Goal: Contribute content: Contribute content

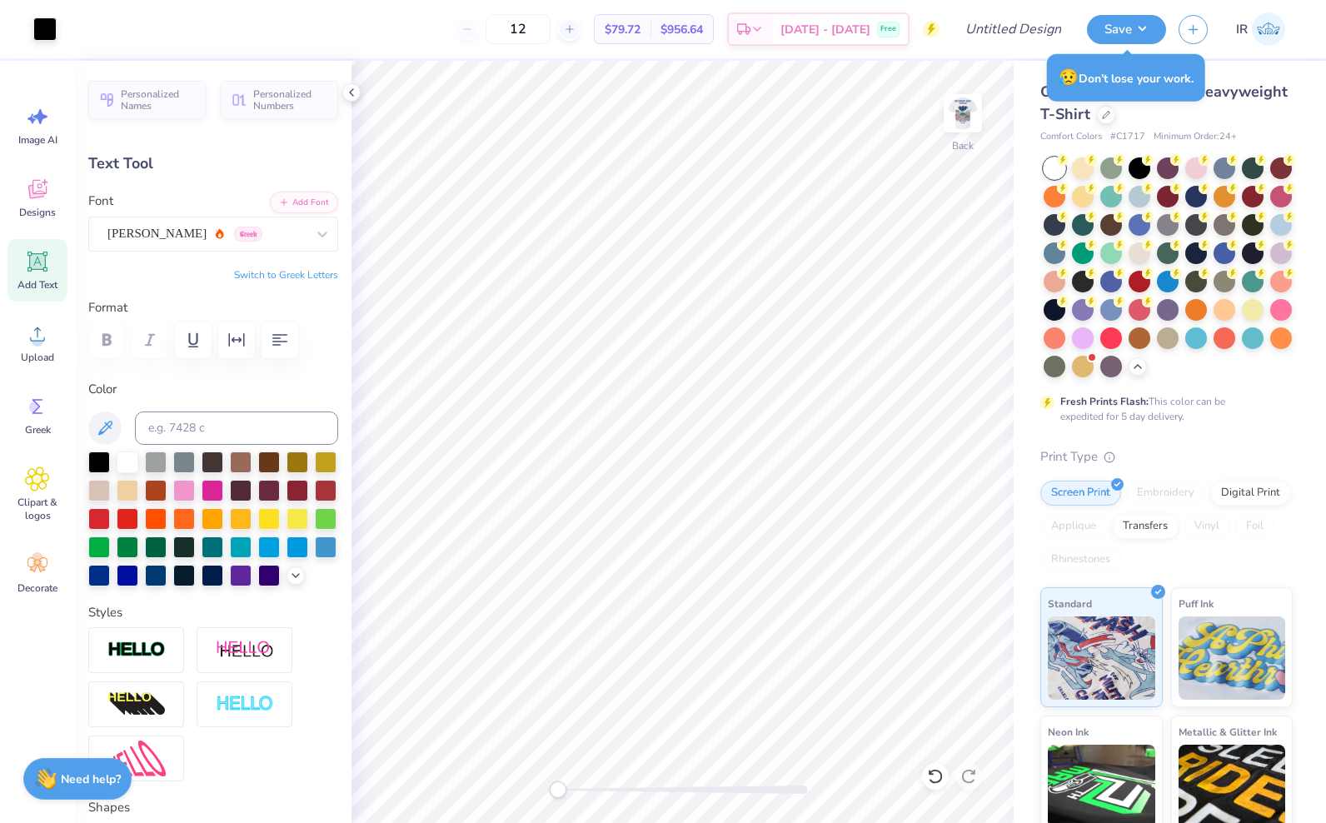
type input "7.01"
type input "1.03"
type input "4.94"
click at [961, 127] on img at bounding box center [962, 113] width 67 height 67
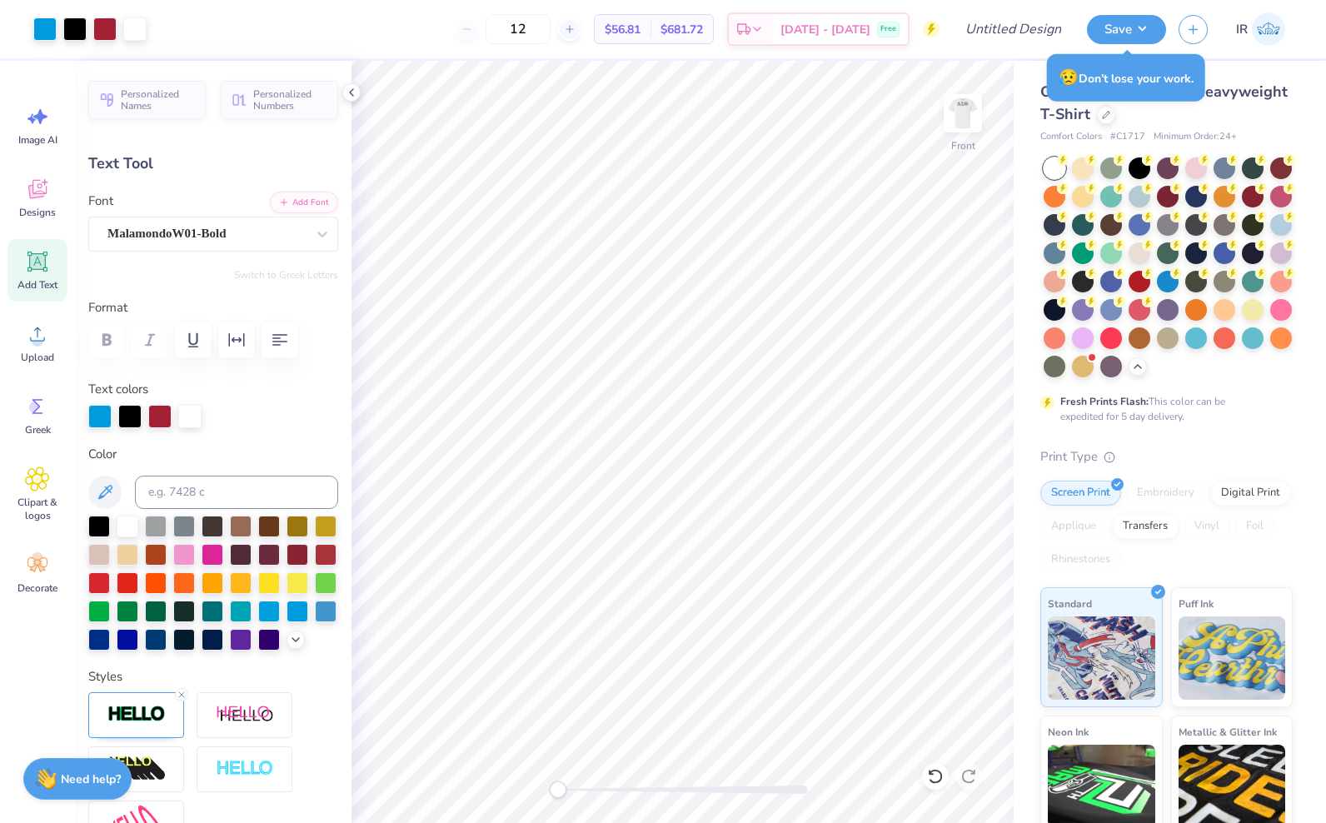
type input "14.58"
type input "1.87"
type input "1.66"
click at [951, 145] on div "Front" at bounding box center [963, 145] width 24 height 15
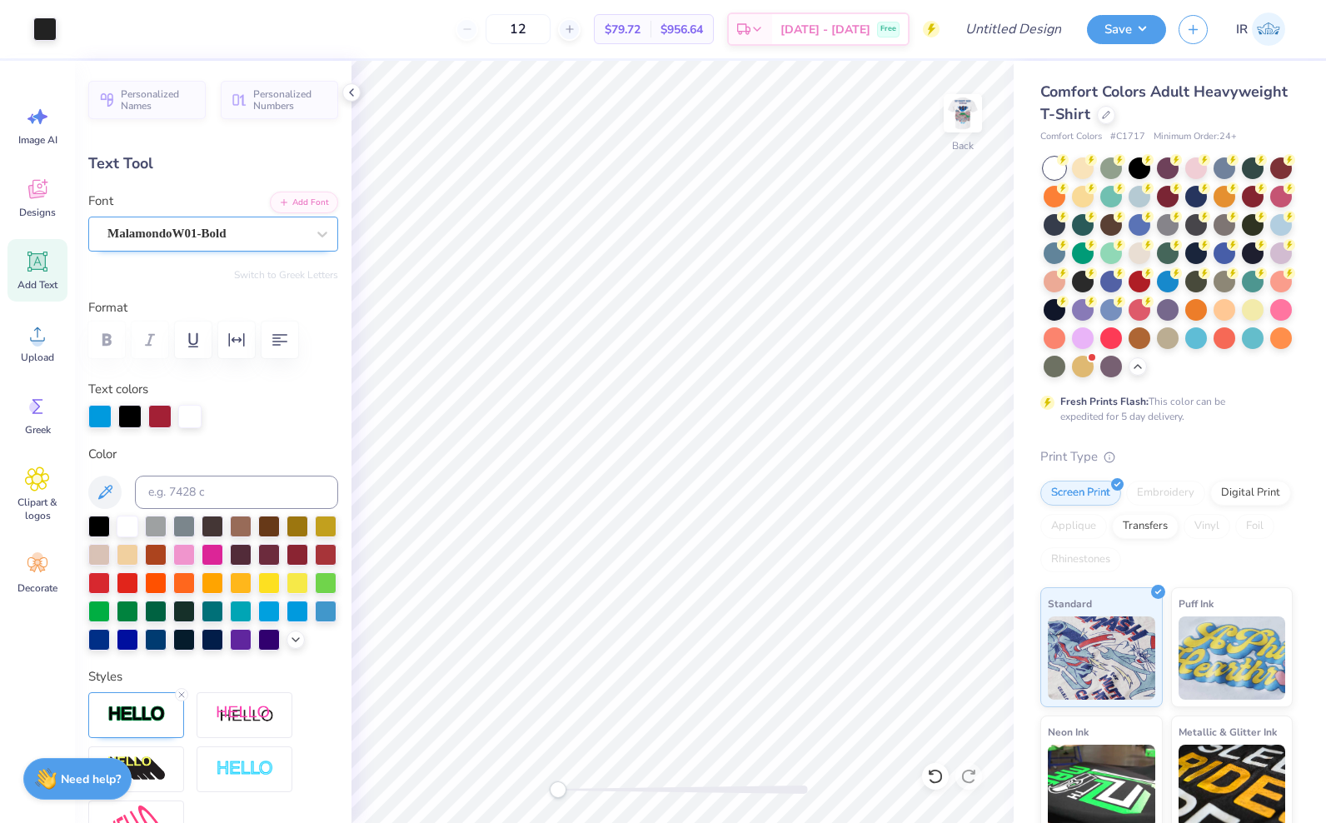
click at [250, 230] on div "MalamondoW01-Bold" at bounding box center [207, 234] width 202 height 26
type input "m"
click at [965, 122] on img at bounding box center [962, 113] width 67 height 67
click at [314, 228] on icon at bounding box center [322, 234] width 17 height 17
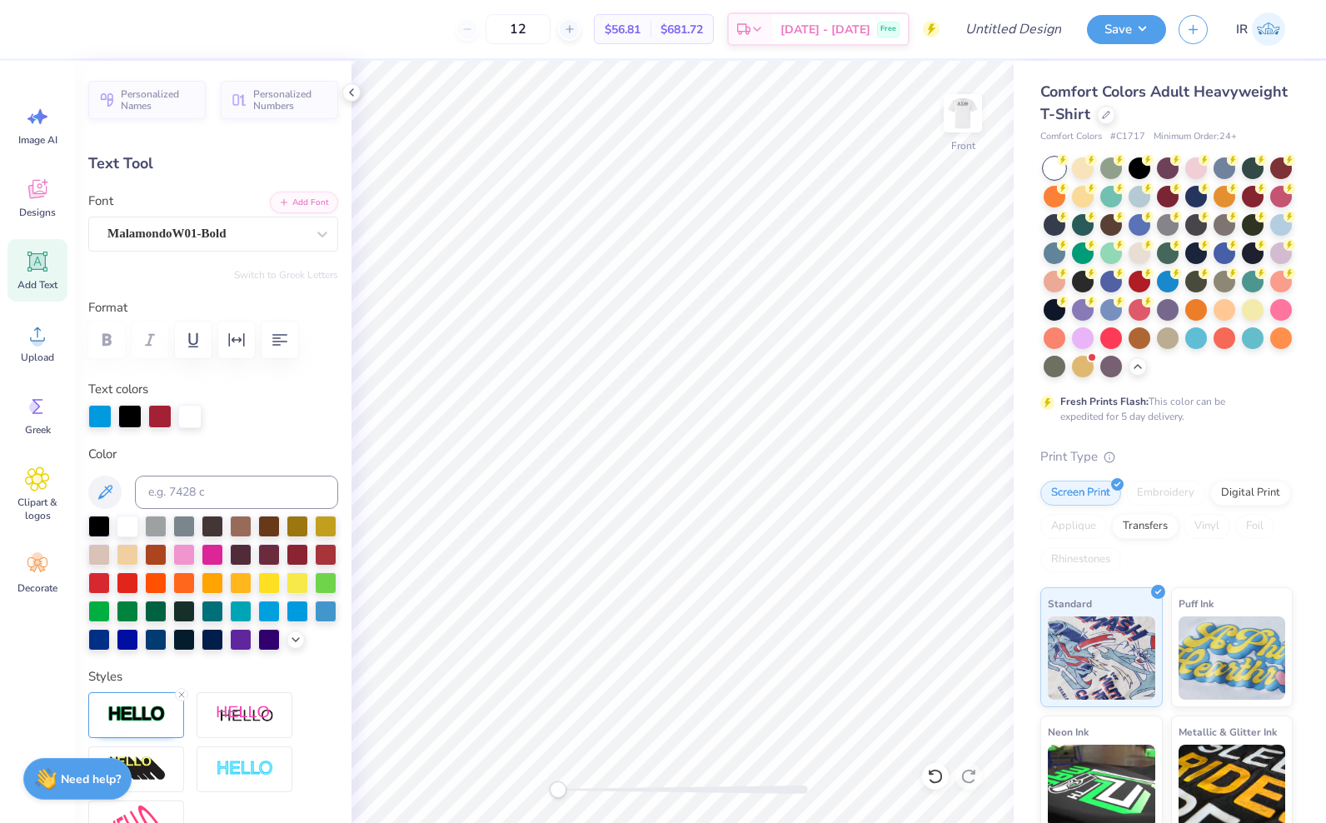
click at [964, 111] on img at bounding box center [962, 113] width 33 height 33
click at [47, 281] on span "Add Text" at bounding box center [37, 284] width 40 height 13
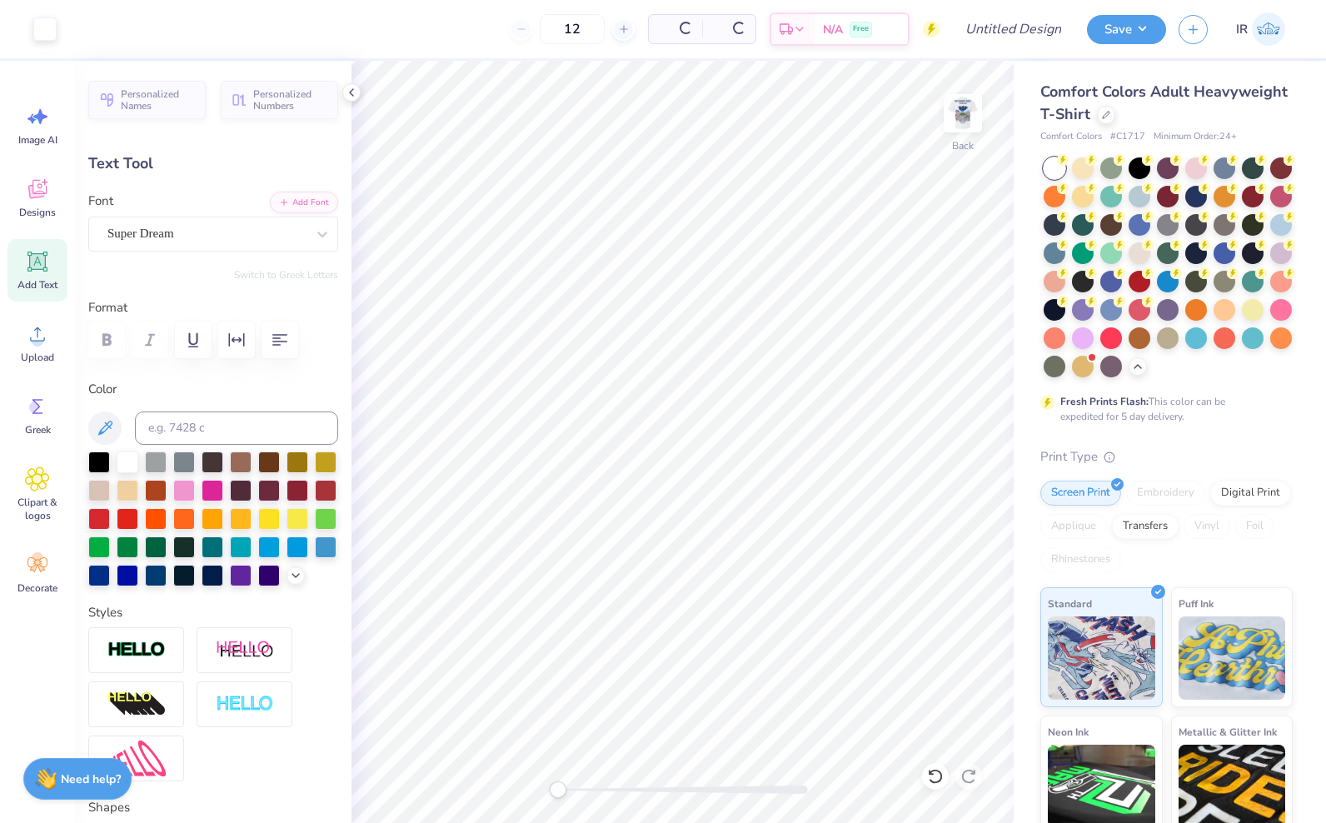
type input "5.59"
type input "1.62"
type input "11.69"
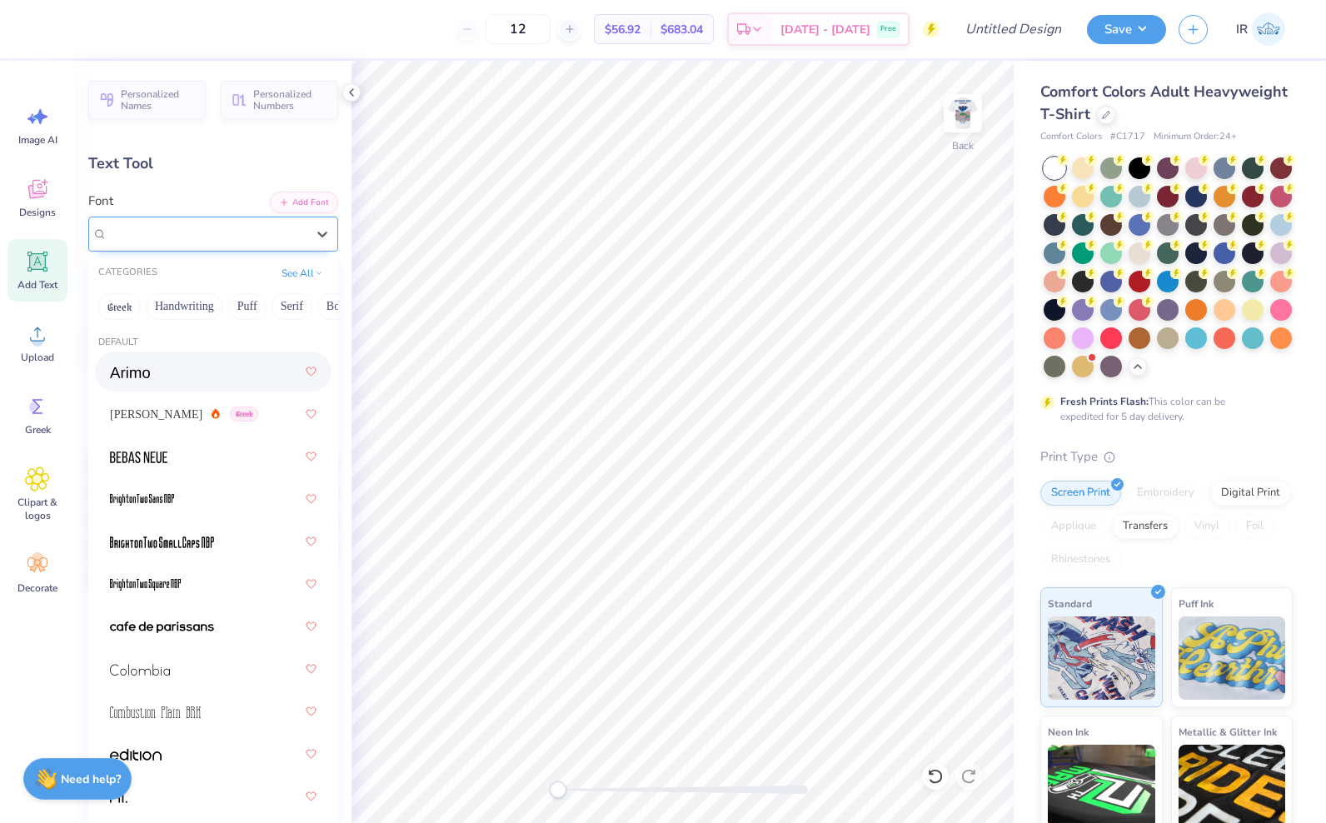
click at [287, 246] on div "Super Dream" at bounding box center [213, 233] width 250 height 35
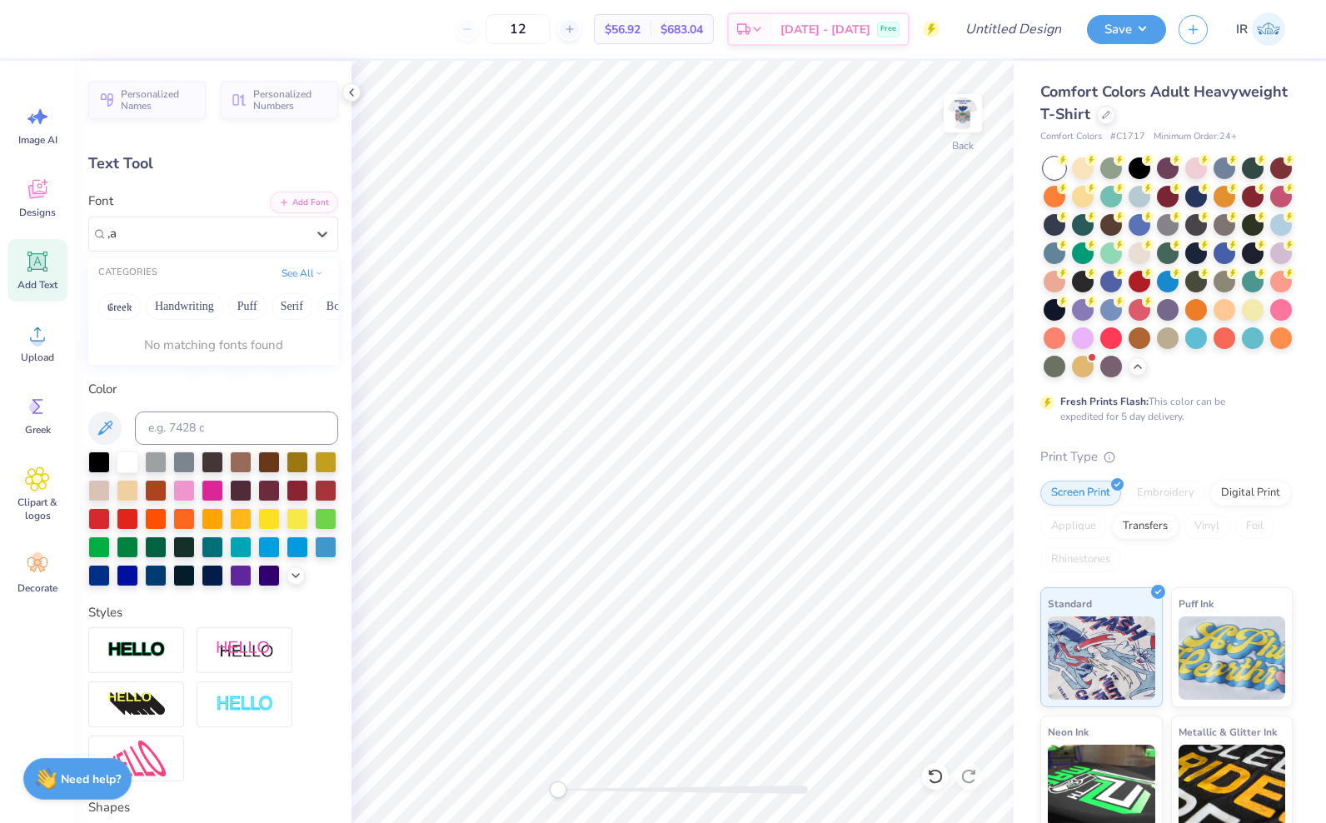
type input ","
type input "mala"
click at [276, 307] on button "Bold" at bounding box center [286, 306] width 41 height 27
drag, startPoint x: 278, startPoint y: 233, endPoint x: 100, endPoint y: 209, distance: 179.8
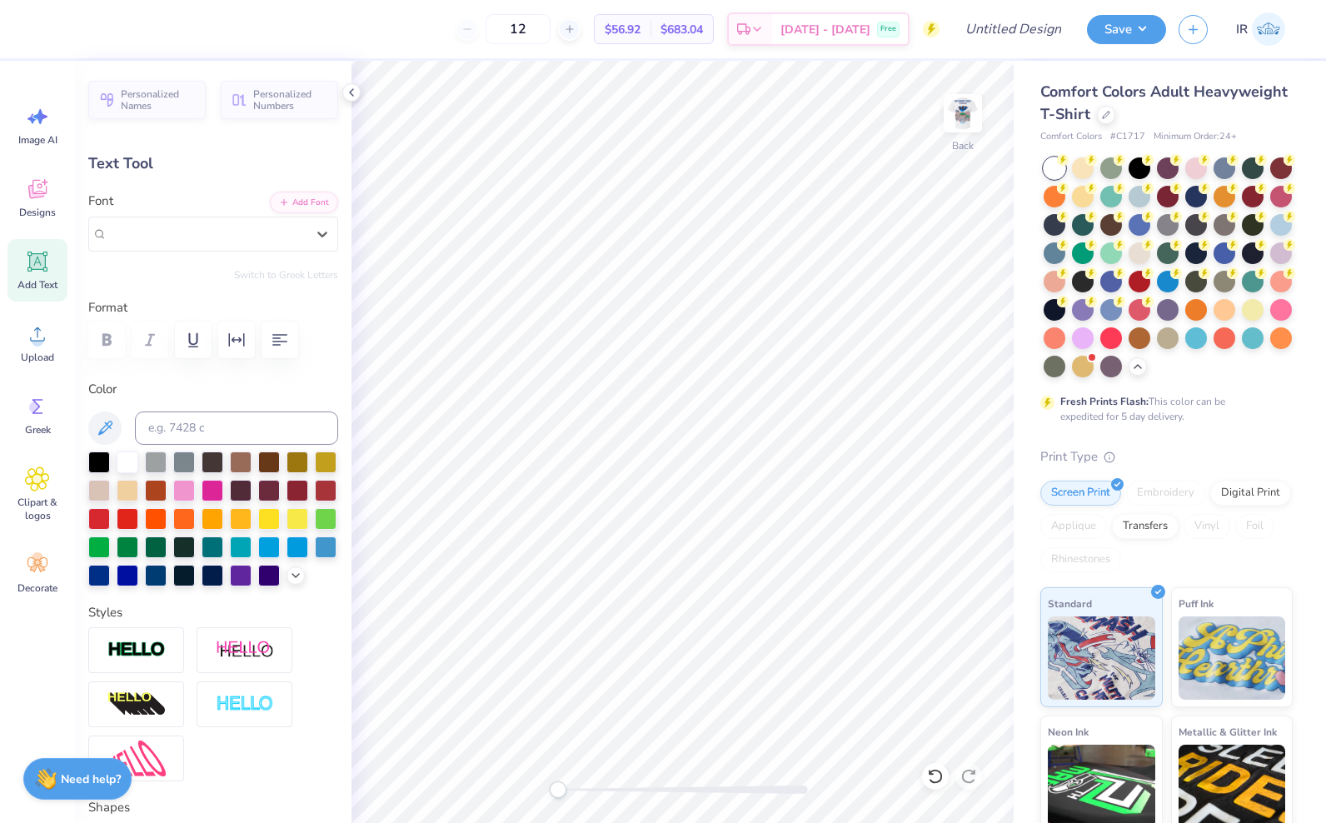
click at [100, 209] on div "Font Select is focused ,type to refine list, press Down to open the menu, Super…" at bounding box center [213, 222] width 250 height 60
click at [291, 227] on div "Super Dream" at bounding box center [206, 233] width 198 height 19
type textarea "Brthers"
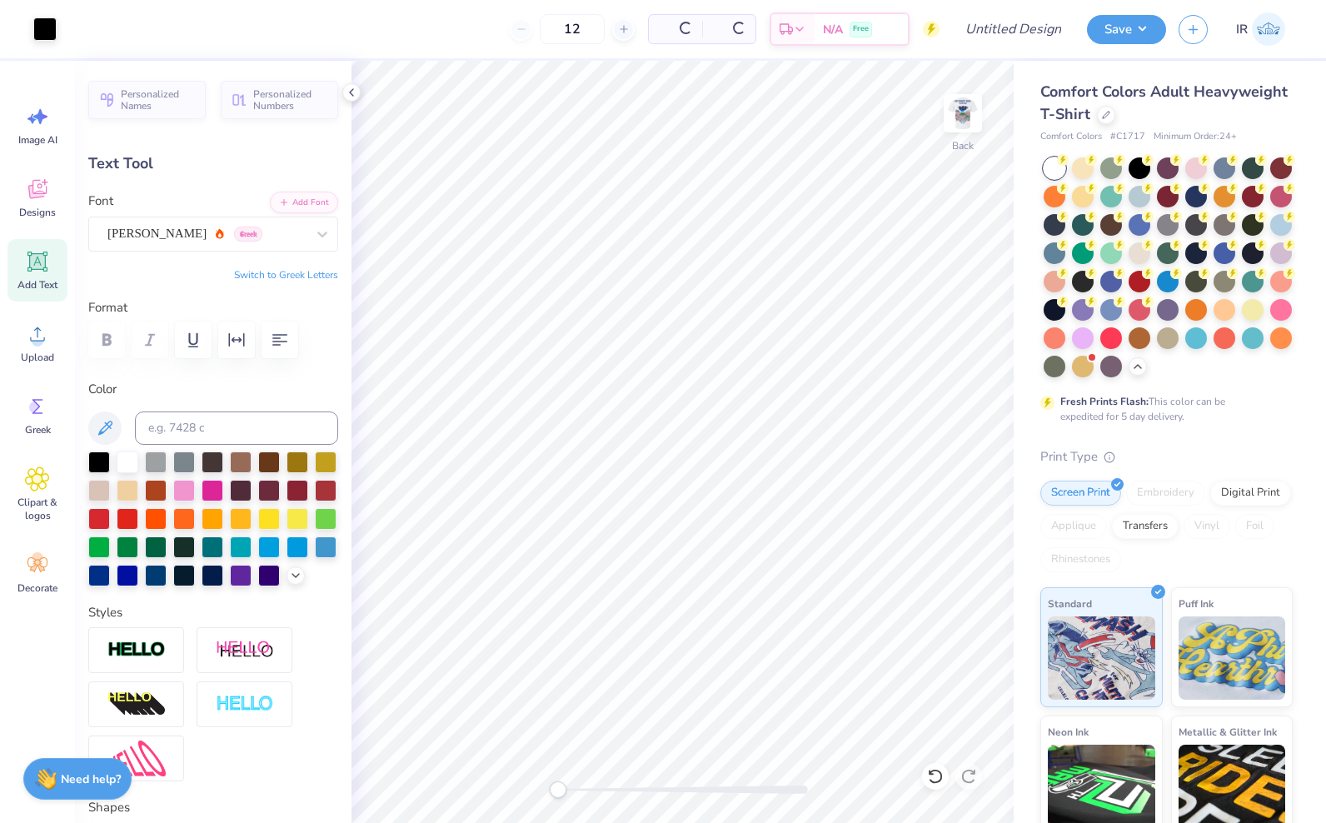
type input "7.01"
type input "1.03"
type input "4.94"
click at [970, 104] on img at bounding box center [962, 113] width 67 height 67
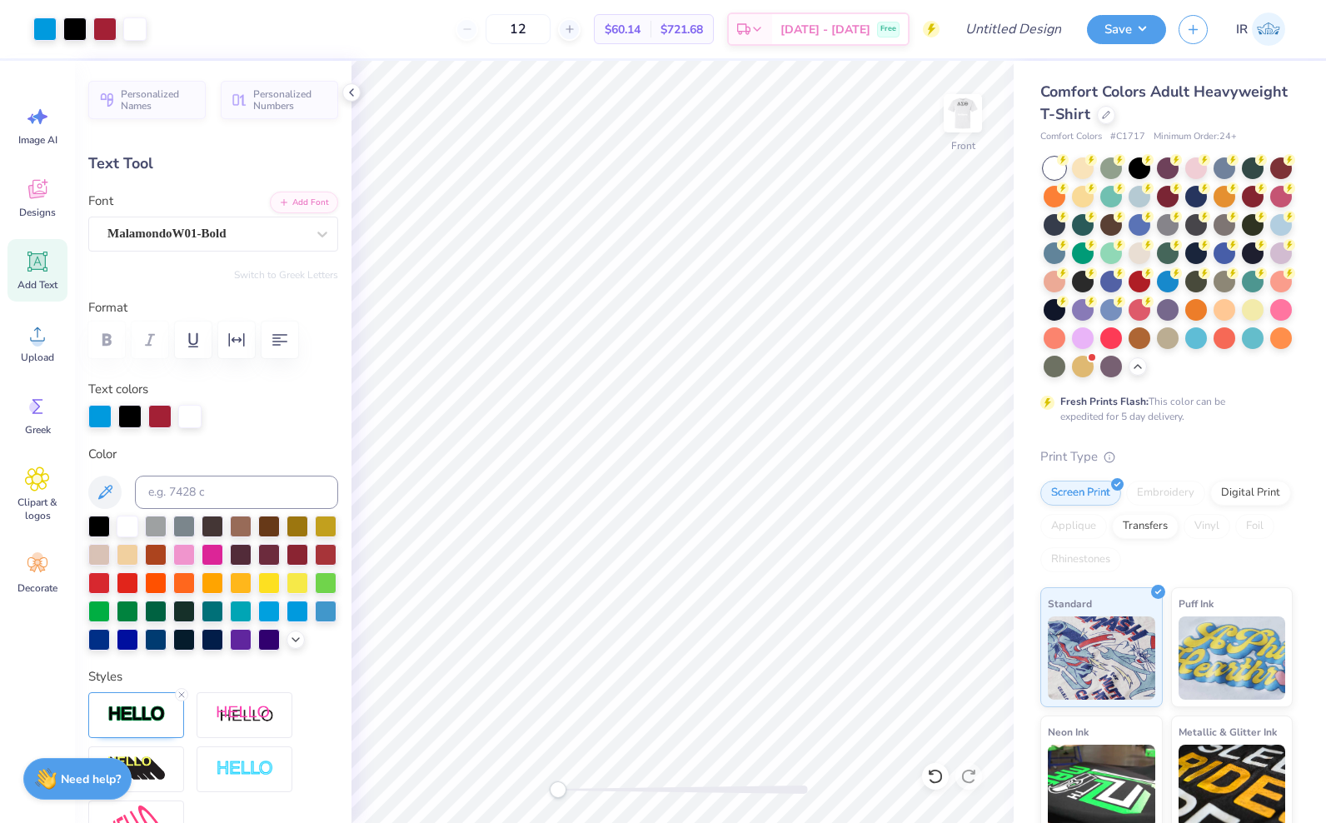
type input "14.58"
type input "1.87"
type input "1.66"
click at [954, 127] on img at bounding box center [962, 113] width 67 height 67
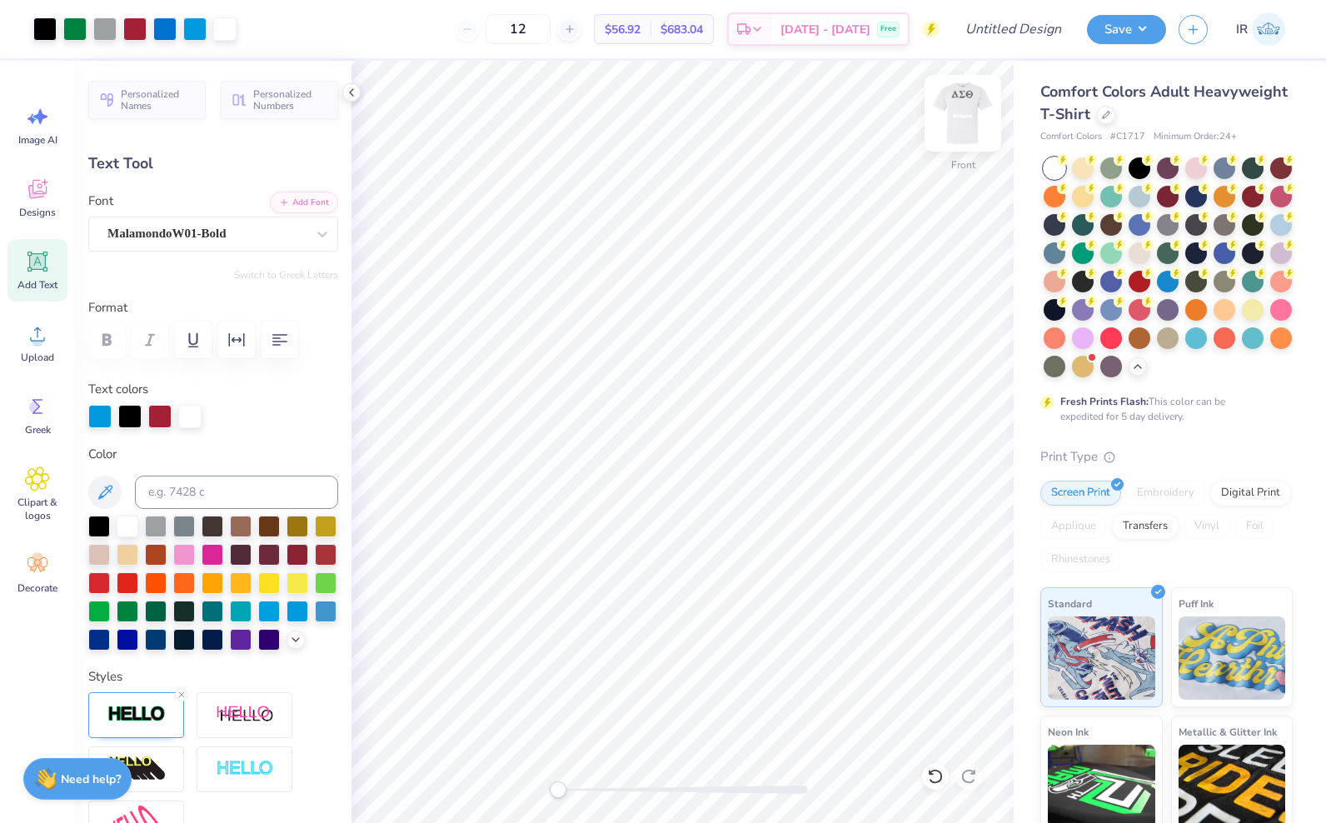
click at [959, 119] on img at bounding box center [962, 113] width 67 height 67
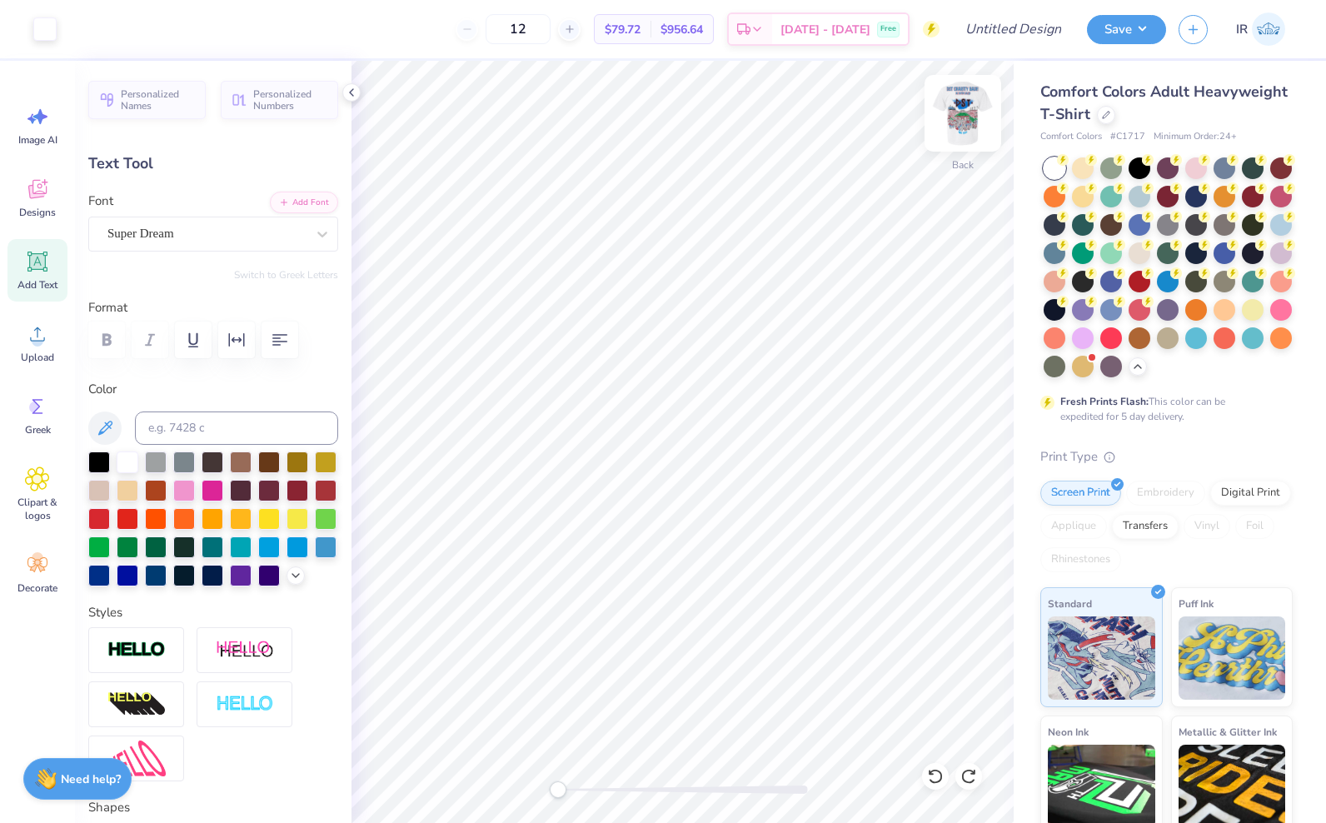
type input "8.83"
type input "1.62"
type input "11.69"
click at [281, 204] on button "Add Font" at bounding box center [304, 201] width 68 height 22
click at [42, 285] on span "Add Text" at bounding box center [37, 284] width 40 height 13
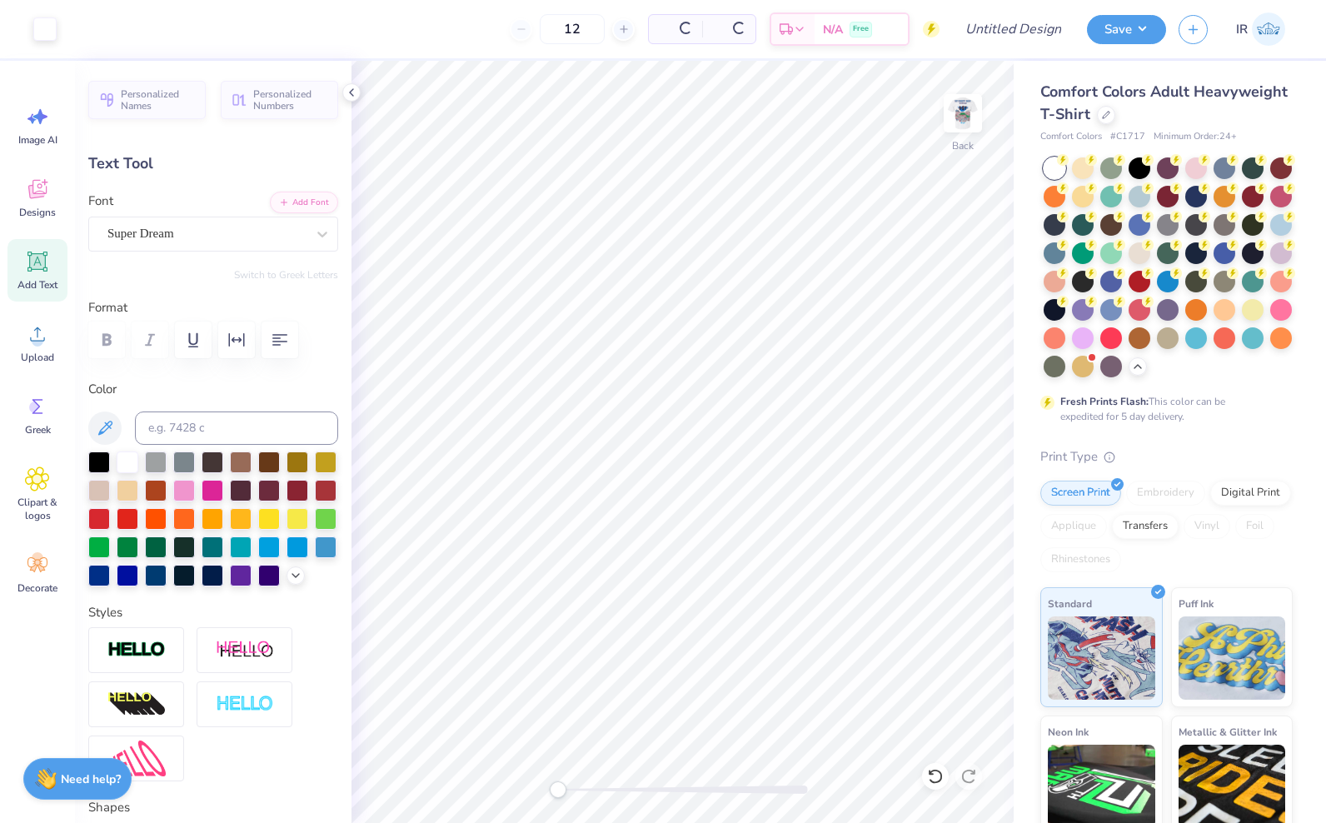
type input "5.59"
type textarea "BROTHERS"
click at [261, 230] on div "Super Dream" at bounding box center [207, 234] width 202 height 26
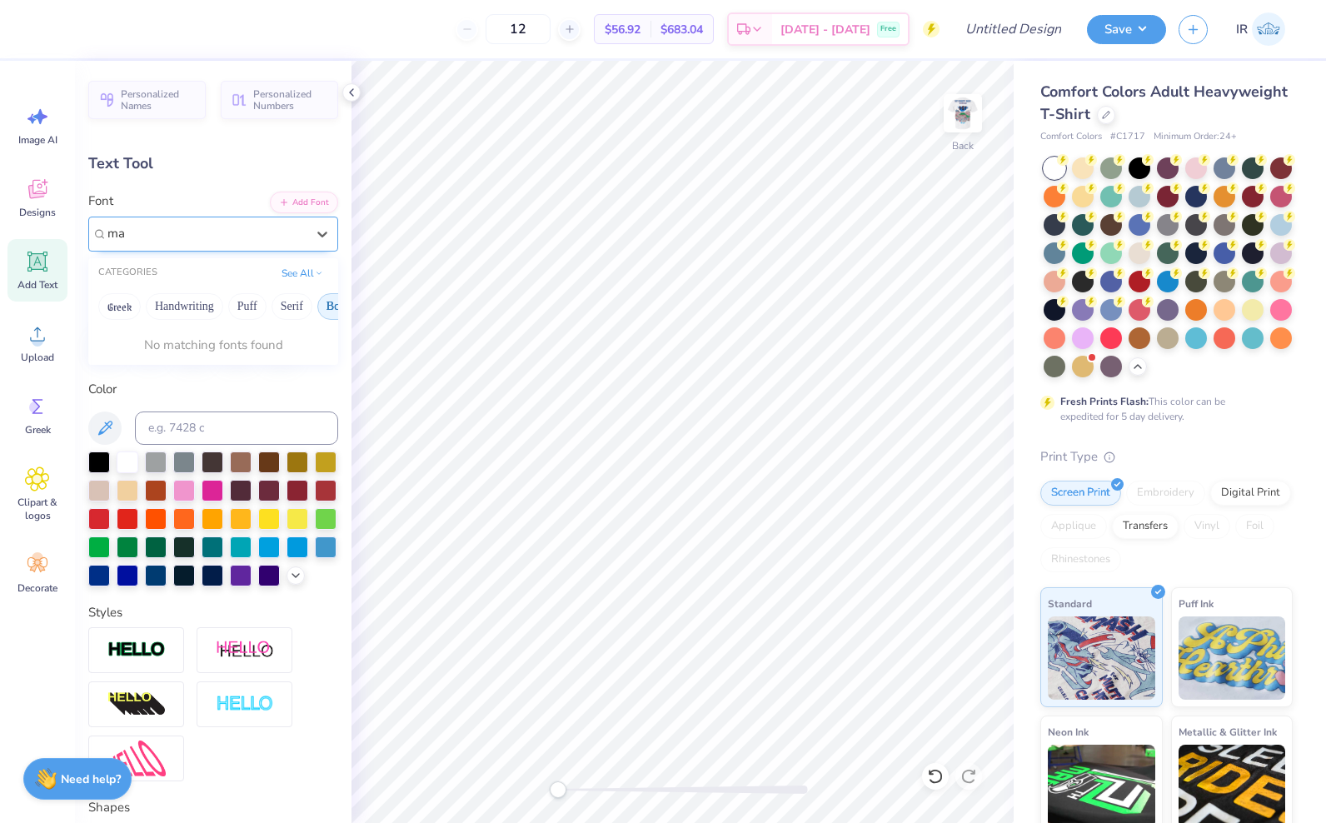
type input "m"
type input "MALAMONDoW01-BoLD"
drag, startPoint x: 270, startPoint y: 223, endPoint x: 75, endPoint y: 241, distance: 195.7
click at [75, 241] on div "Personalized Names Personalized Numbers Text Tool Add Font Font Select is focus…" at bounding box center [213, 442] width 276 height 762
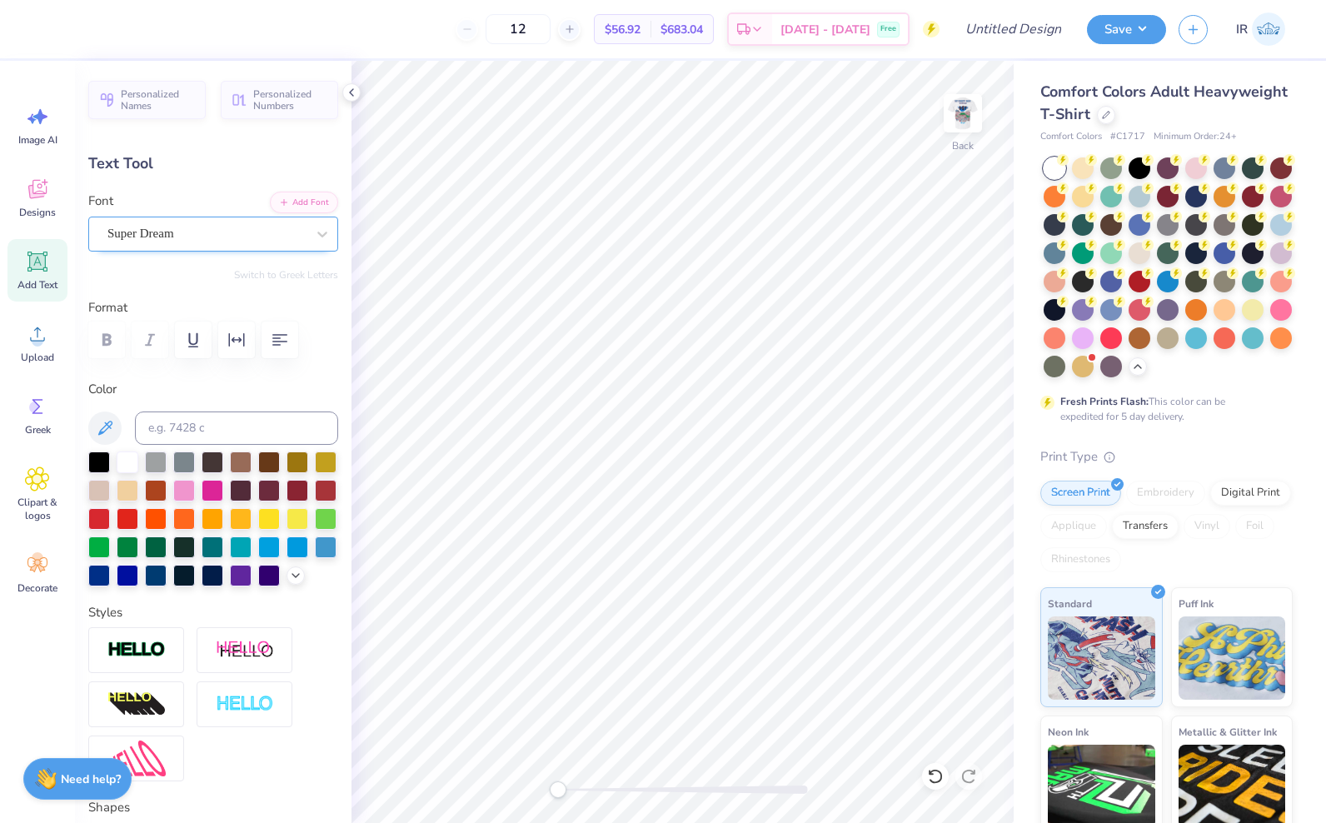
click at [276, 228] on div "Super Dream" at bounding box center [207, 234] width 202 height 26
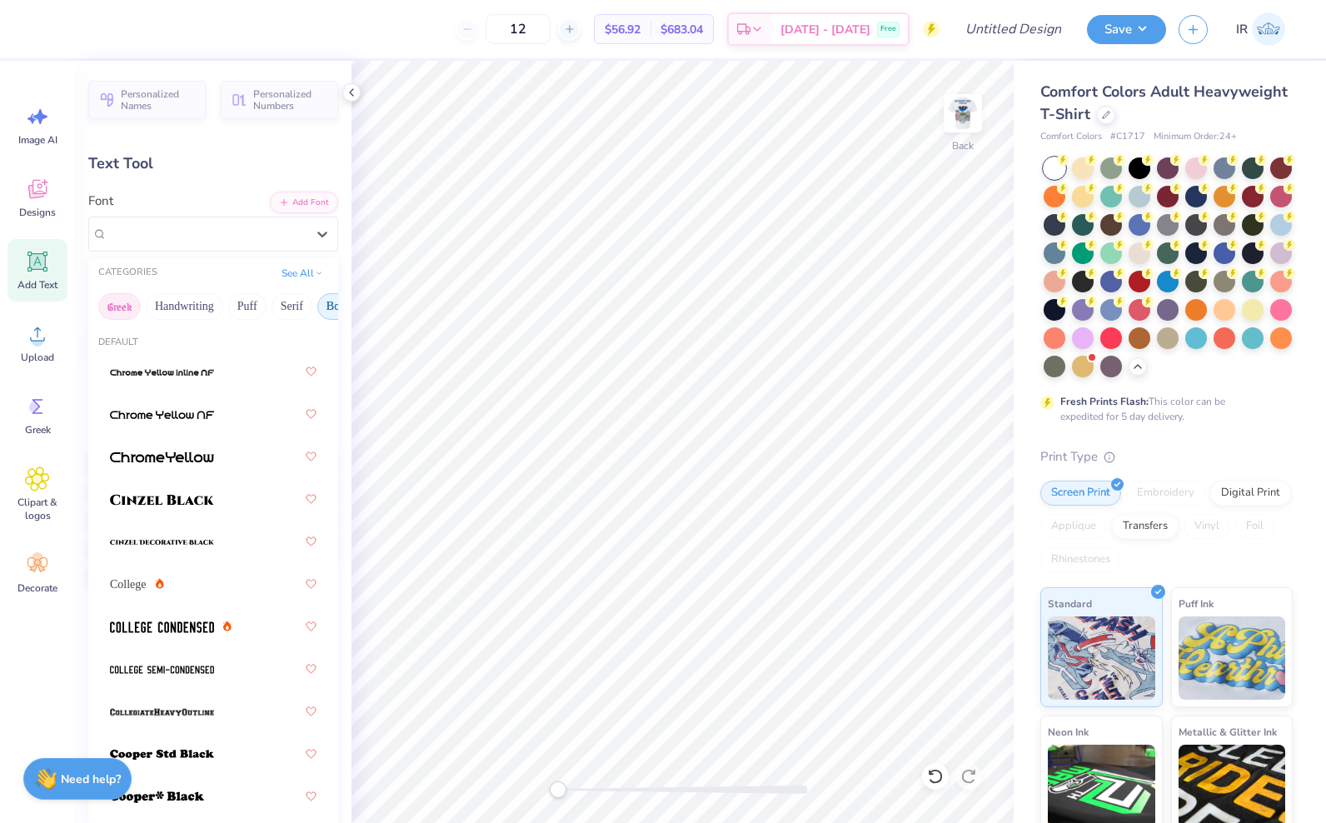
click at [125, 301] on button "Greek" at bounding box center [119, 306] width 42 height 27
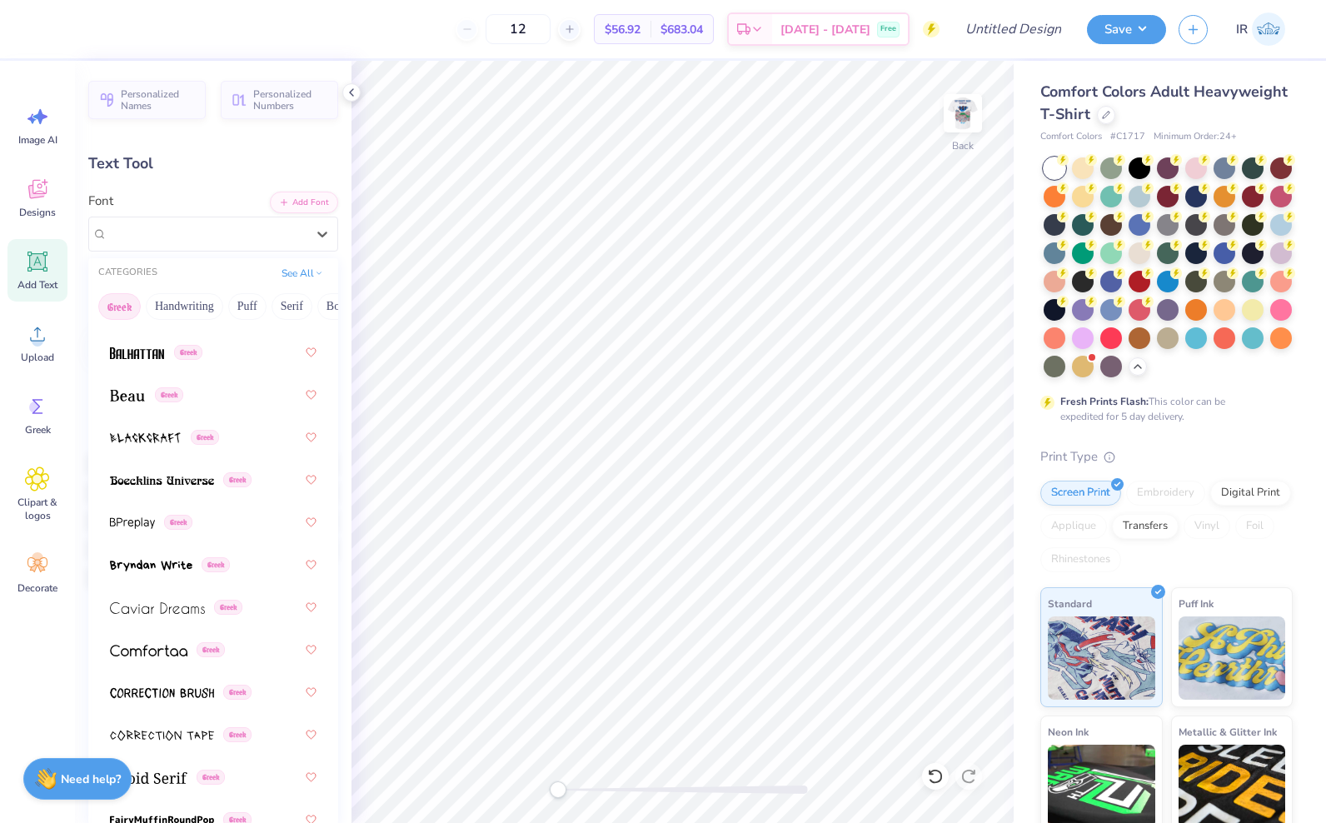
scroll to position [0, 0]
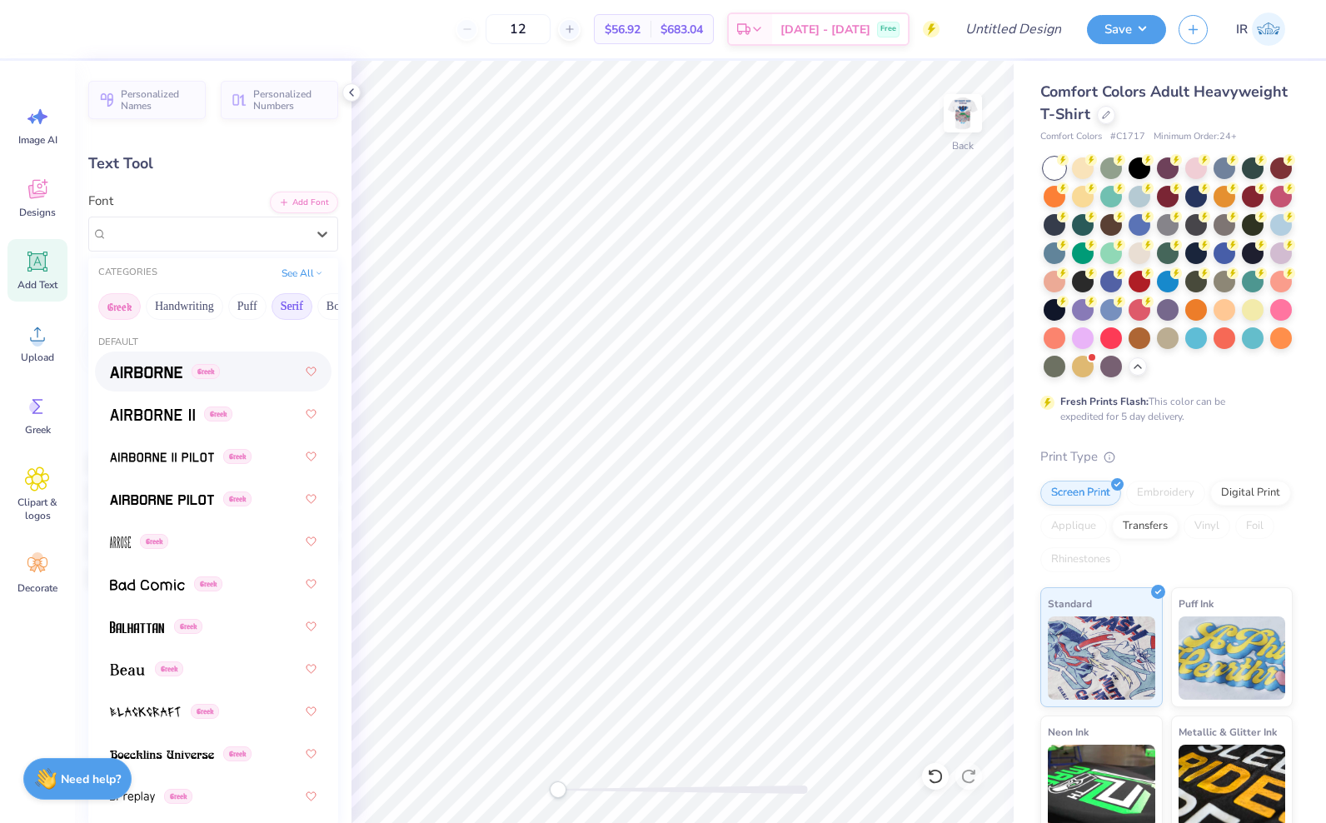
click at [286, 302] on button "Serif" at bounding box center [291, 306] width 41 height 27
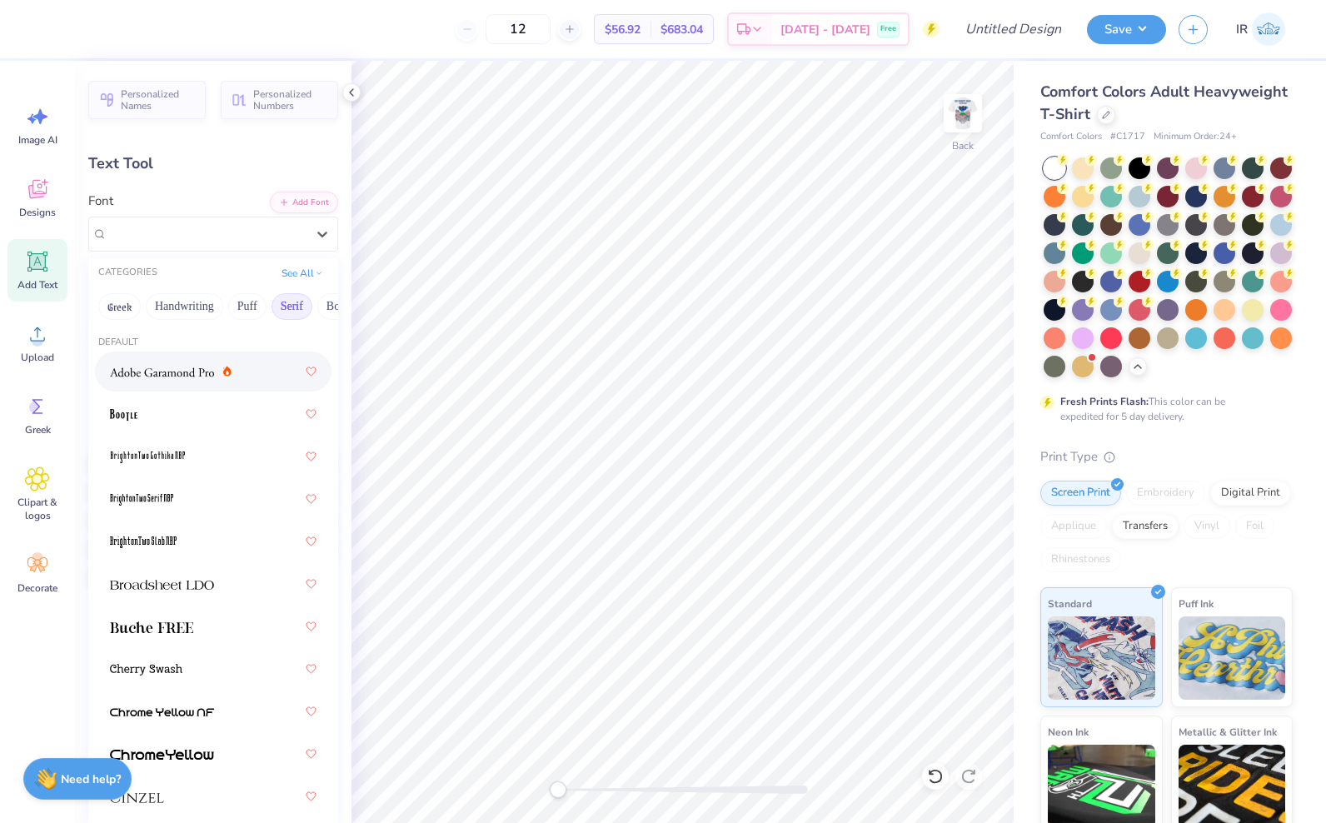
click at [228, 363] on div at bounding box center [171, 371] width 122 height 17
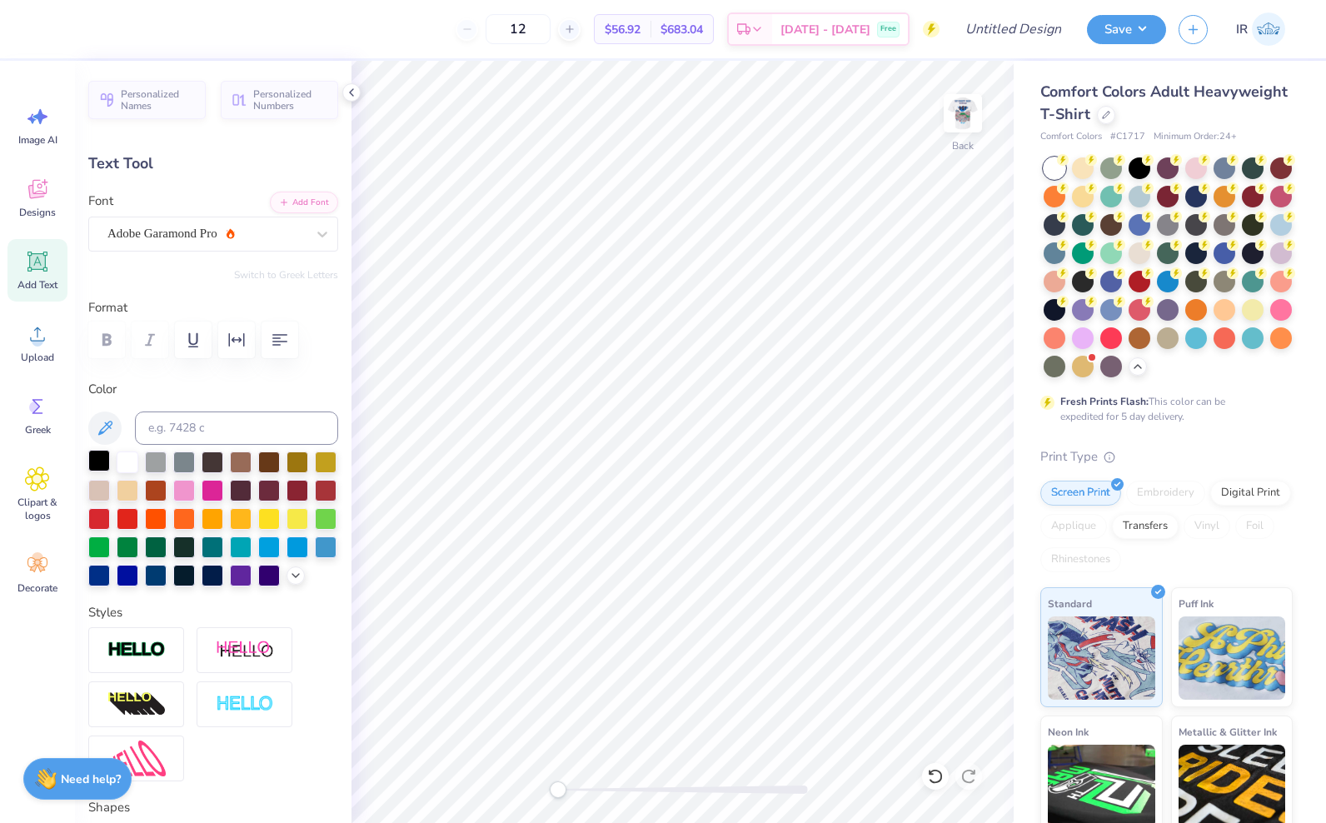
click at [97, 464] on div at bounding box center [99, 461] width 22 height 22
type input "11.72"
type input "1.64"
type input "11.68"
click at [964, 105] on img at bounding box center [962, 113] width 67 height 67
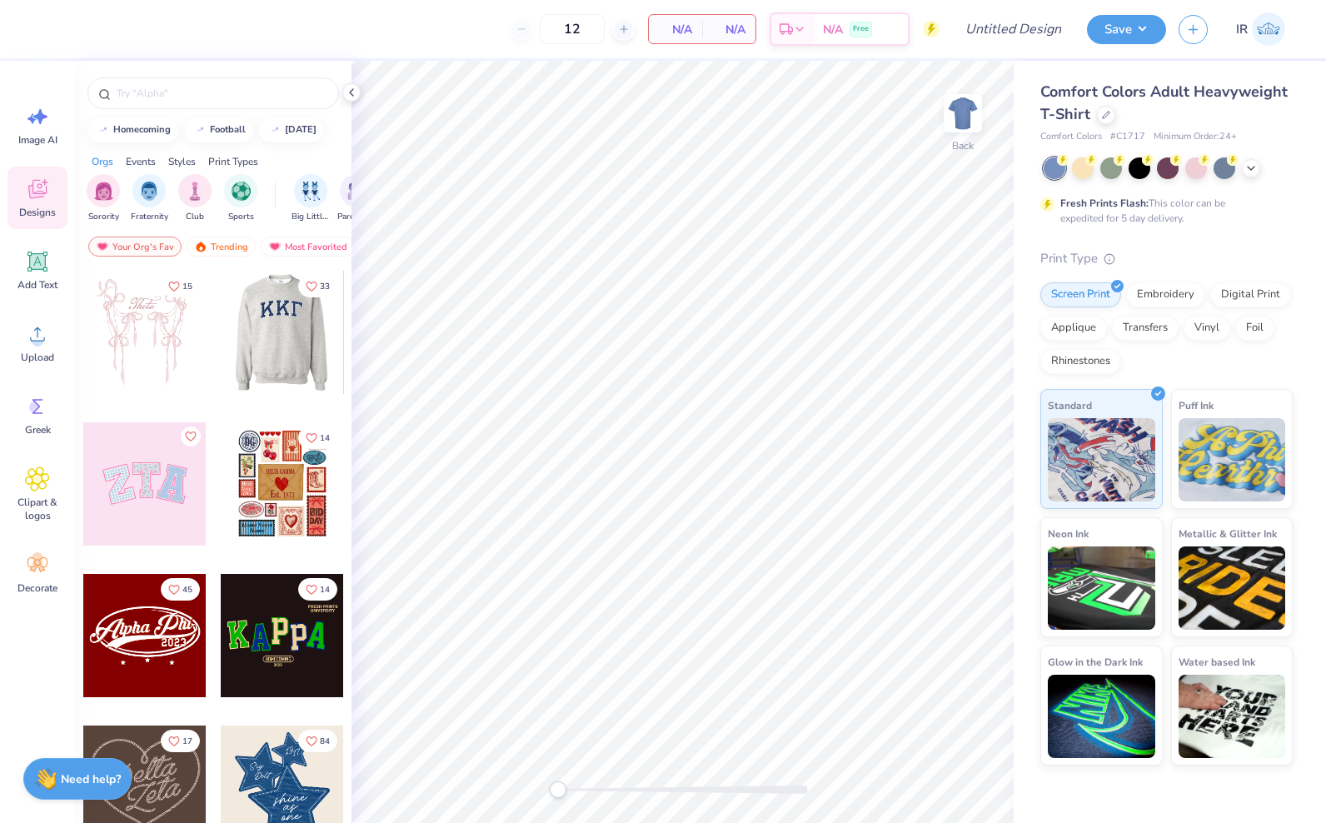
click at [296, 348] on div at bounding box center [281, 332] width 123 height 123
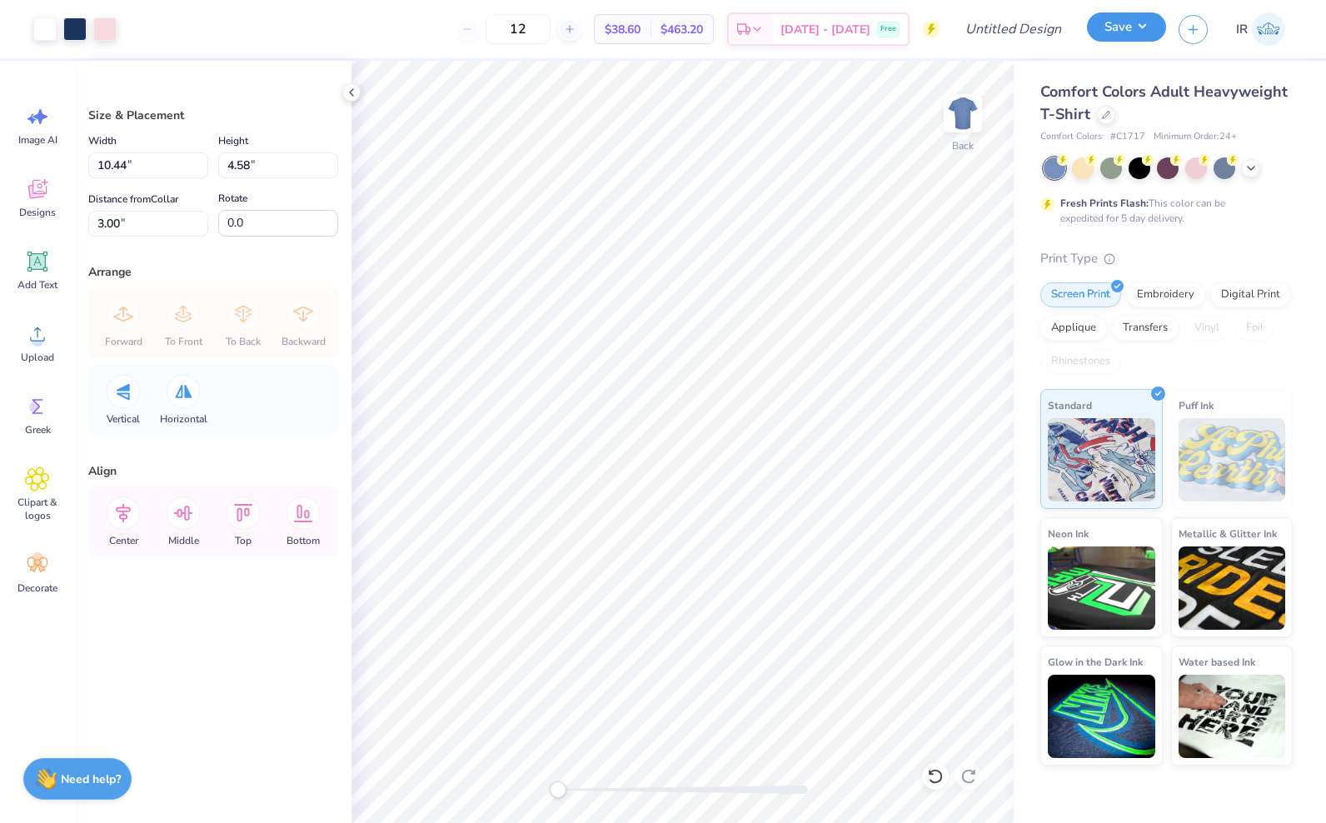
click at [1107, 30] on button "Save" at bounding box center [1126, 26] width 79 height 29
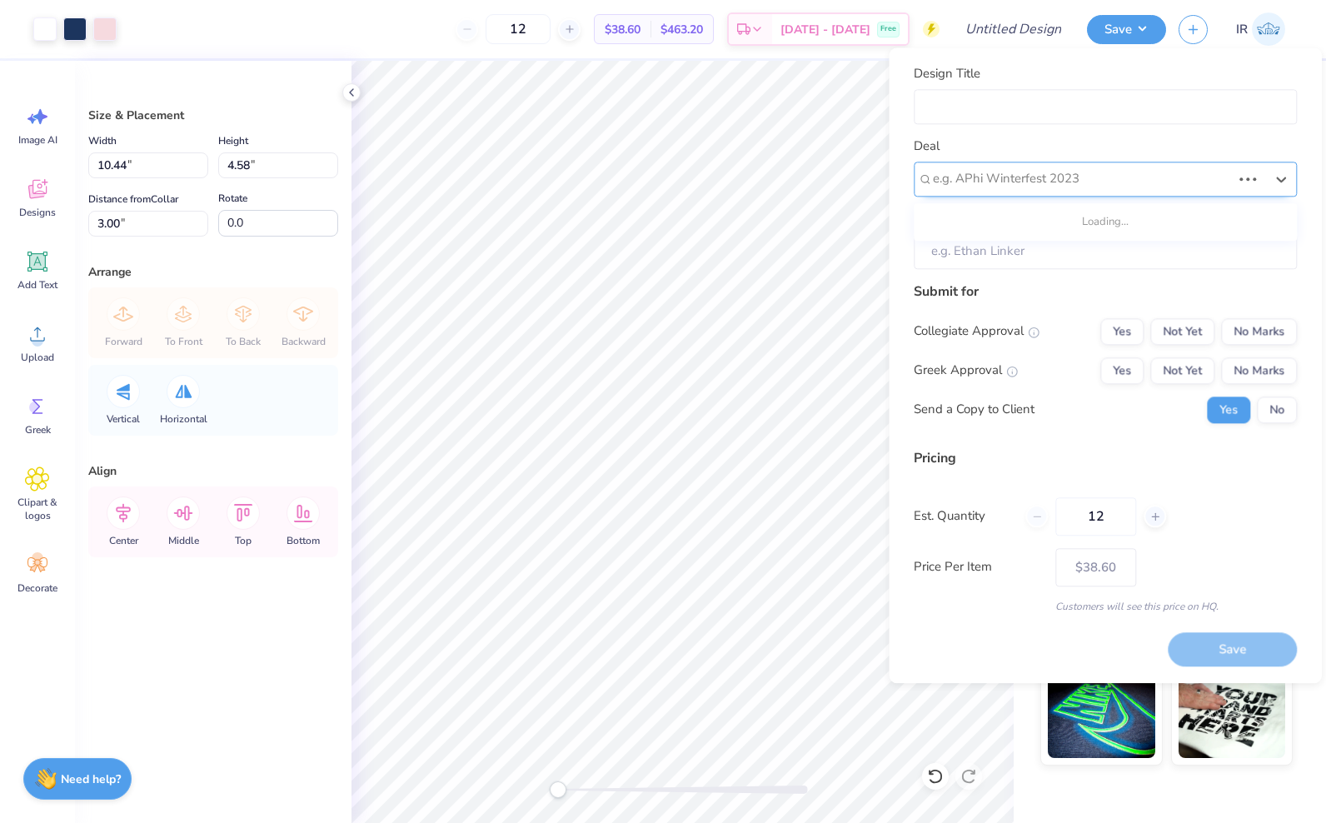
click at [994, 183] on div at bounding box center [1082, 179] width 298 height 22
click at [1172, 390] on div "Collegiate Approval Yes Not Yet No Marks Greek Approval Yes Not Yet No Marks Se…" at bounding box center [1104, 370] width 383 height 105
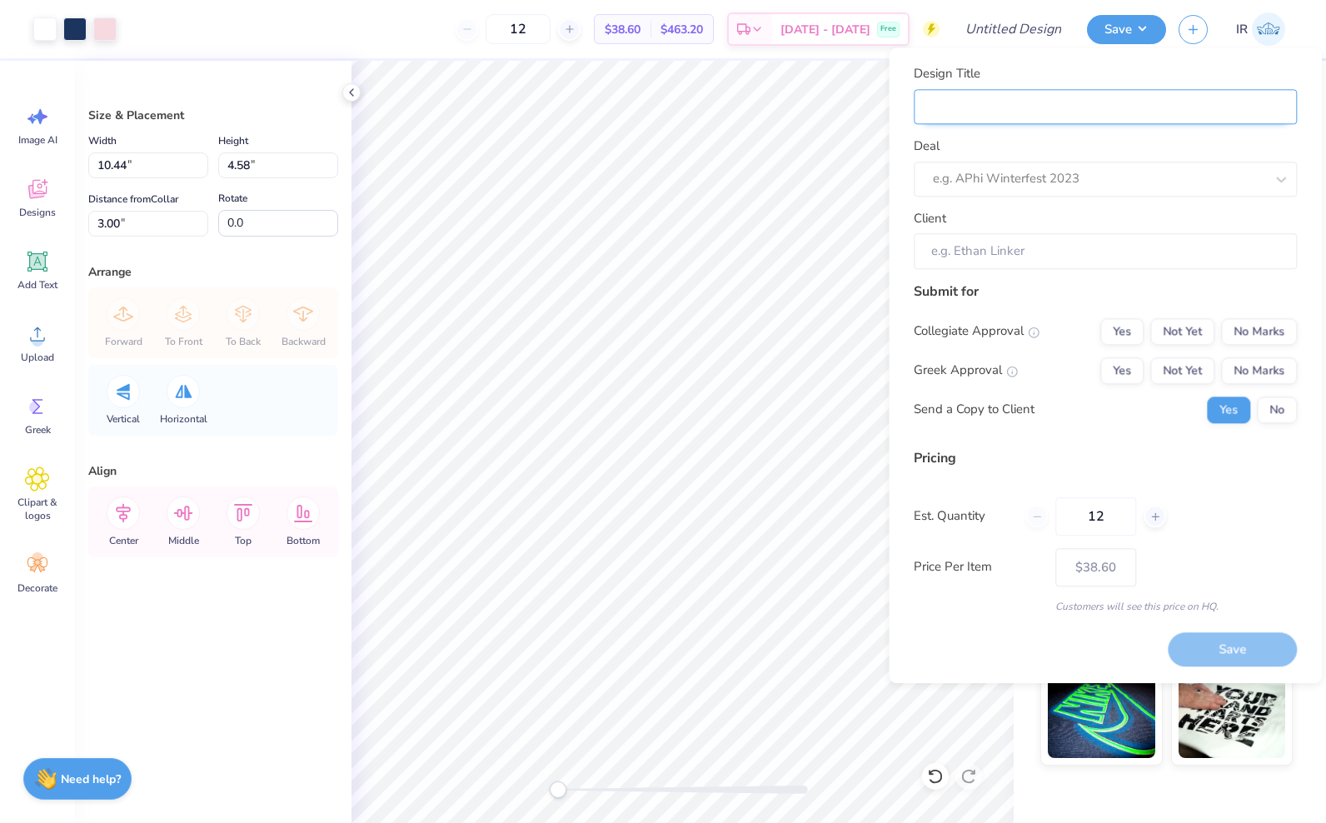
click at [998, 108] on input "Design Title" at bounding box center [1104, 107] width 383 height 36
type input "Training Mockup 1"
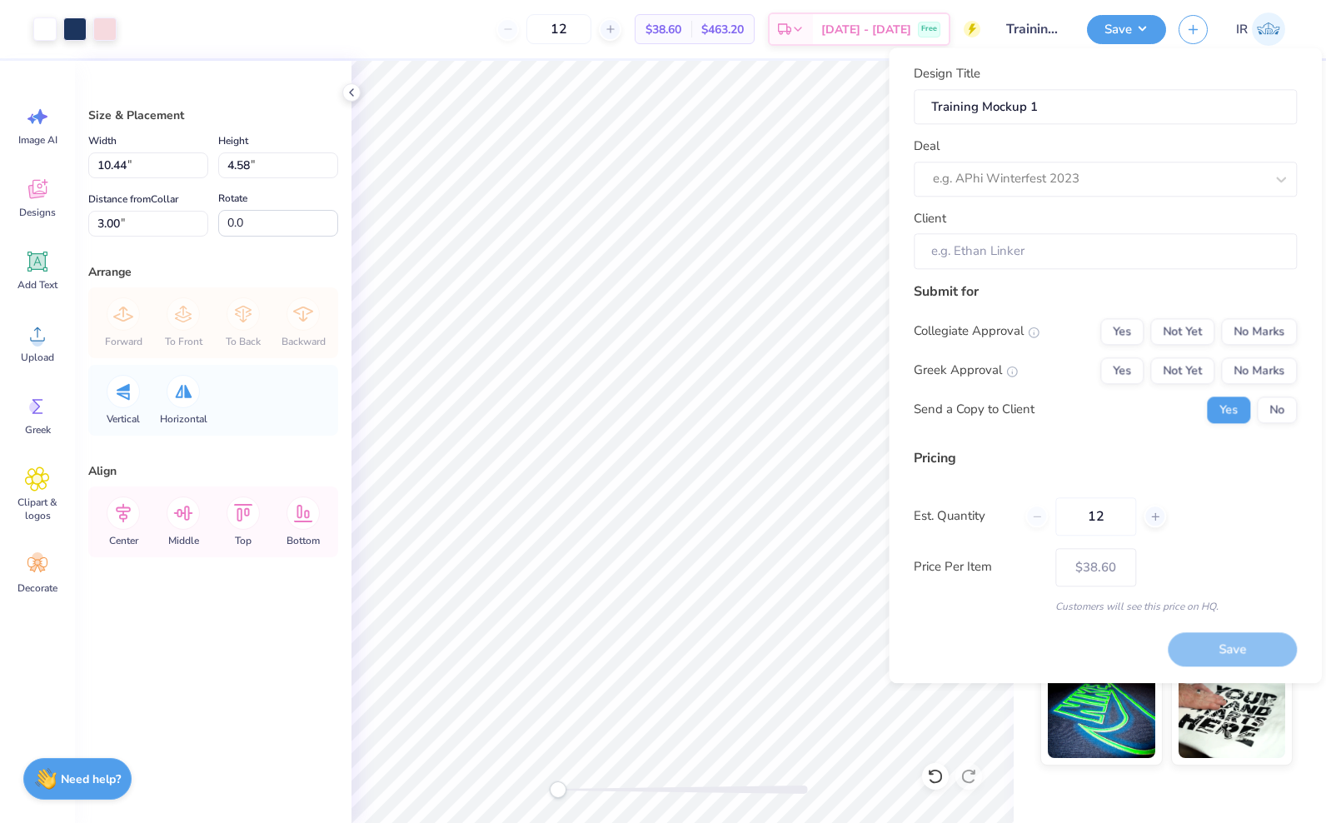
click at [1222, 641] on div "Save" at bounding box center [1231, 649] width 129 height 34
click at [1202, 195] on div "e.g. APhi Winterfest 2023" at bounding box center [1104, 179] width 383 height 35
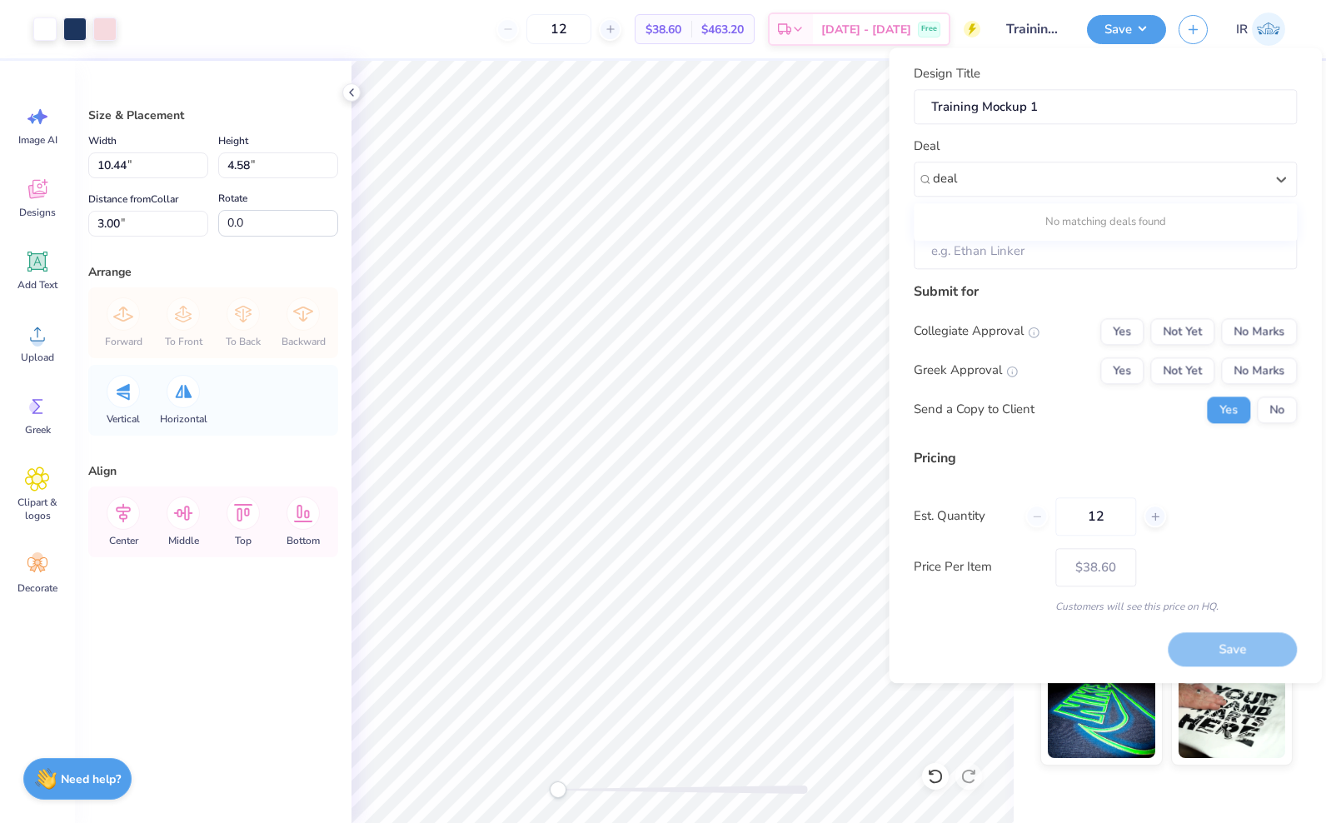
type input "deal"
click at [1082, 286] on div "Submit for" at bounding box center [1104, 291] width 383 height 20
click at [1237, 329] on button "No Marks" at bounding box center [1259, 331] width 76 height 27
click at [1129, 361] on button "Yes" at bounding box center [1121, 370] width 43 height 27
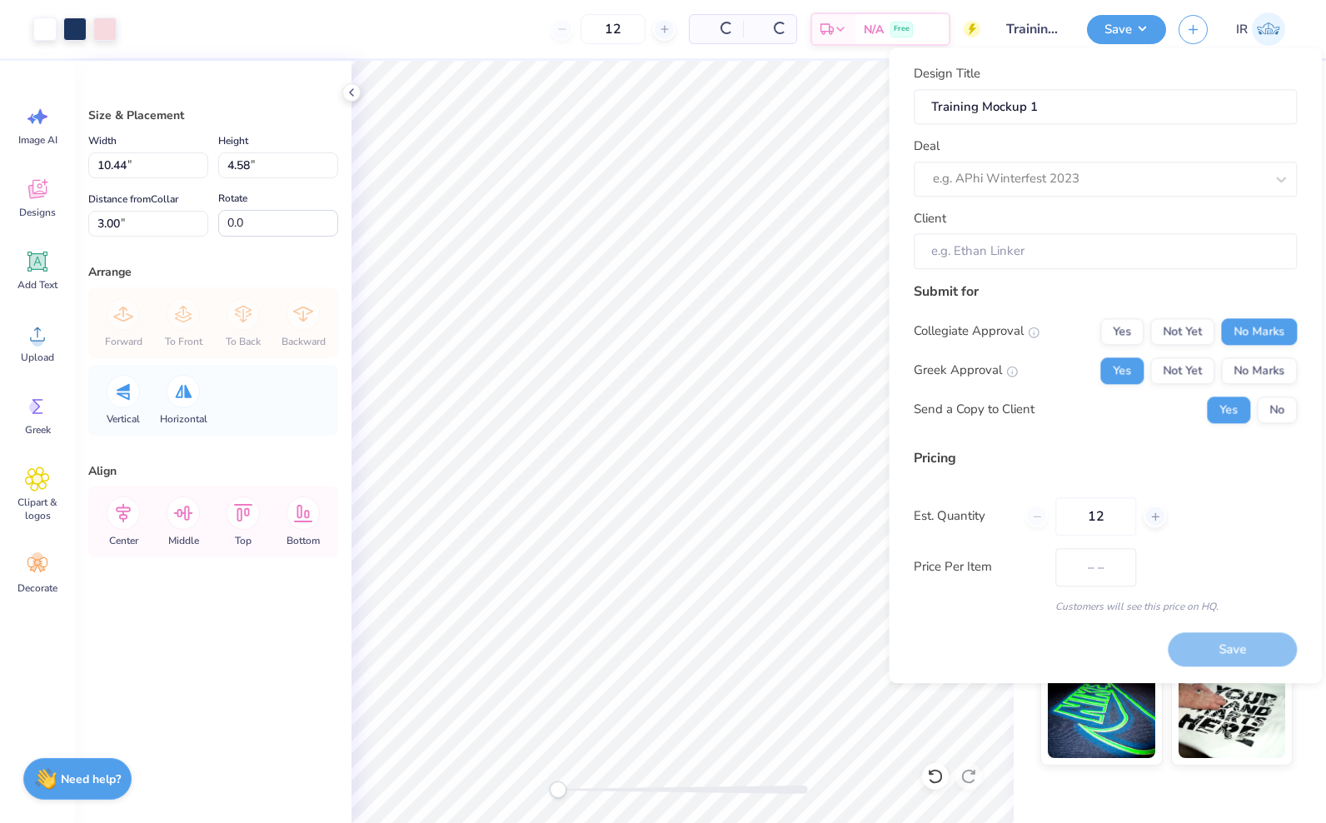
type input "$38.60"
click at [1114, 248] on input "Client" at bounding box center [1104, 251] width 383 height 36
click at [1125, 172] on div at bounding box center [1098, 179] width 331 height 22
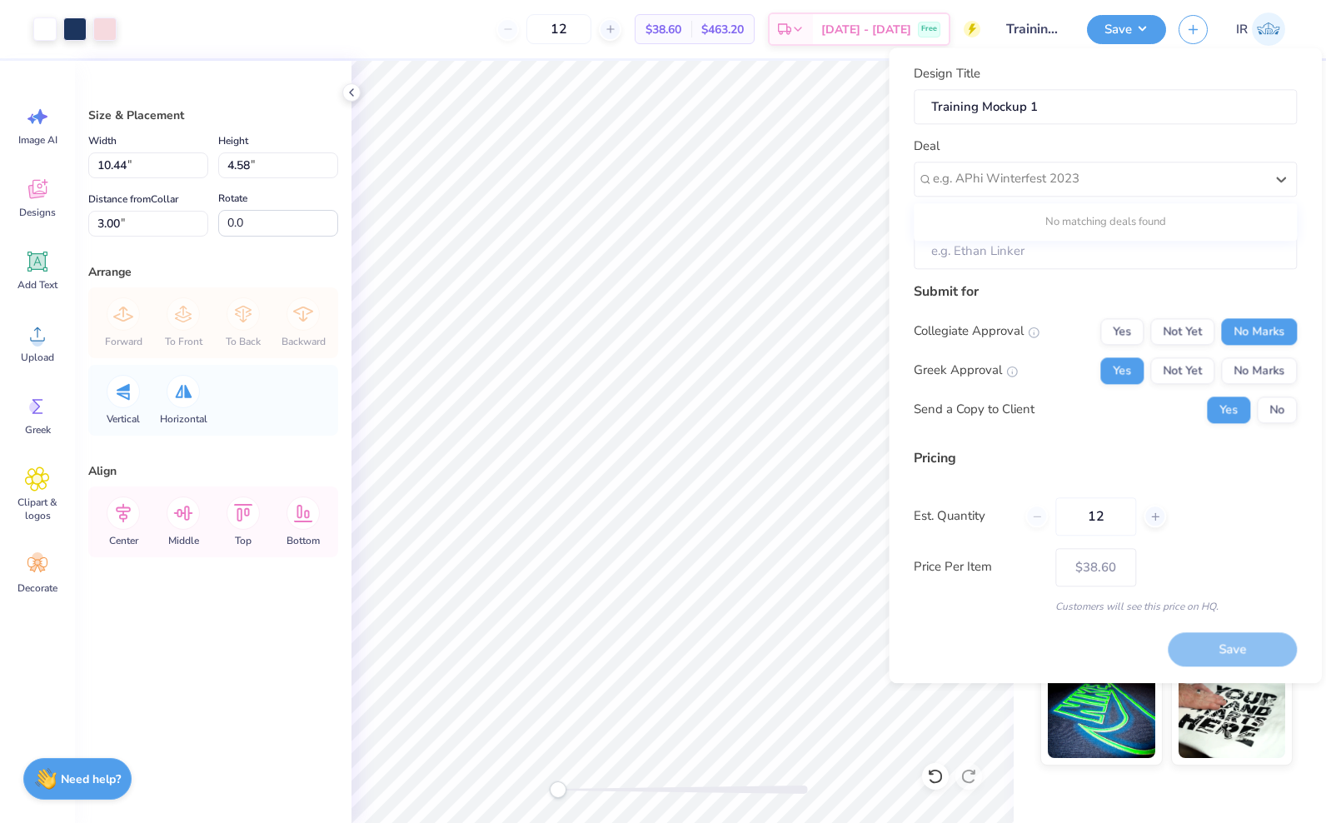
click at [1037, 301] on div "Submit for Collegiate Approval Yes Not Yet No Marks Greek Approval Yes Not Yet …" at bounding box center [1104, 358] width 383 height 154
click at [1222, 652] on div "Save" at bounding box center [1231, 649] width 129 height 34
click at [948, 192] on div "e.g. APhi Winterfest 2023" at bounding box center [1104, 179] width 383 height 35
type input "h"
type input "c"
